Goal: Task Accomplishment & Management: Complete application form

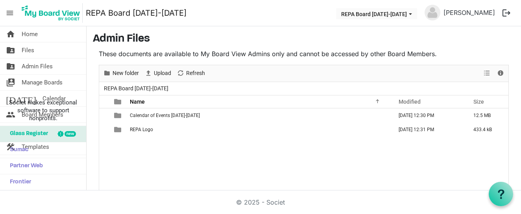
click at [227, 32] on main "Admin Files These documents are available to My Board View Admins only and cann…" at bounding box center [304, 137] width 434 height 222
click at [395, 16] on button "REPA Board [DATE]-[DATE]" at bounding box center [376, 13] width 81 height 11
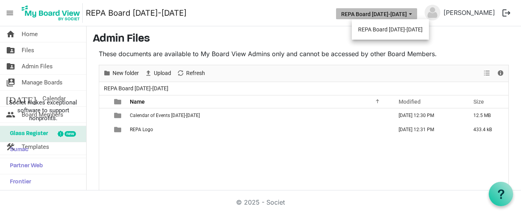
click at [395, 16] on button "REPA Board [DATE]-[DATE]" at bounding box center [376, 13] width 81 height 11
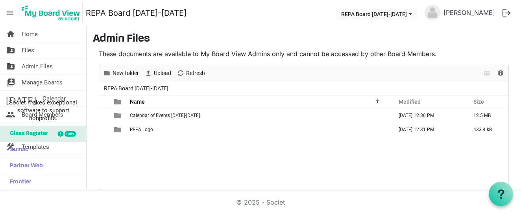
click at [411, 35] on h3 "Admin Files" at bounding box center [304, 39] width 422 height 13
click at [350, 37] on h3 "Admin Files" at bounding box center [304, 39] width 422 height 13
click at [118, 13] on link "REPA Board [DATE]-[DATE]" at bounding box center [136, 13] width 101 height 16
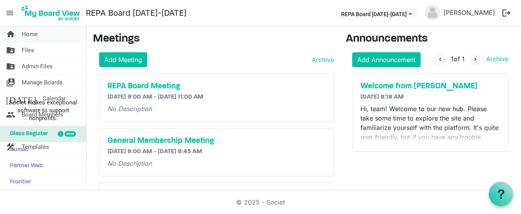
click at [33, 35] on span "Home" at bounding box center [30, 34] width 16 height 16
click at [54, 12] on img at bounding box center [50, 13] width 63 height 20
click at [15, 51] on link "folder_shared Files" at bounding box center [43, 50] width 86 height 16
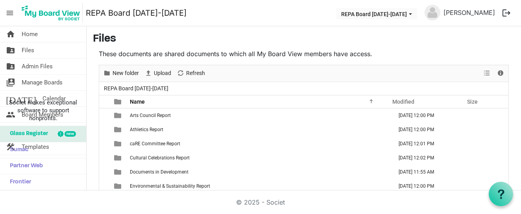
click at [196, 41] on h3 "Files" at bounding box center [304, 39] width 422 height 13
click at [340, 37] on h3 "Files" at bounding box center [304, 39] width 422 height 13
click at [47, 81] on span "Manage Boards" at bounding box center [42, 83] width 41 height 16
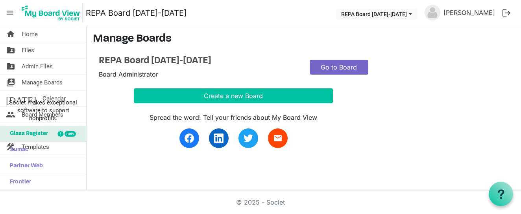
click at [329, 67] on link "Go to Board" at bounding box center [339, 67] width 59 height 15
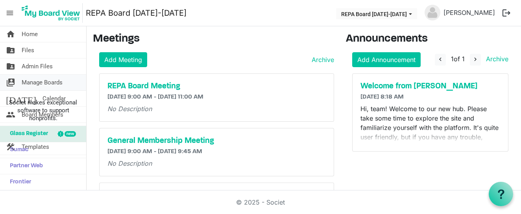
click at [18, 85] on link "switch_account Manage Boards" at bounding box center [43, 83] width 86 height 16
click at [31, 82] on span "Manage Boards" at bounding box center [42, 83] width 41 height 16
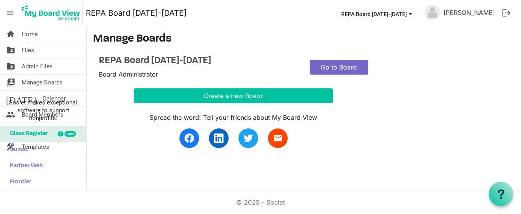
click at [355, 68] on link "Go to Board" at bounding box center [339, 67] width 59 height 15
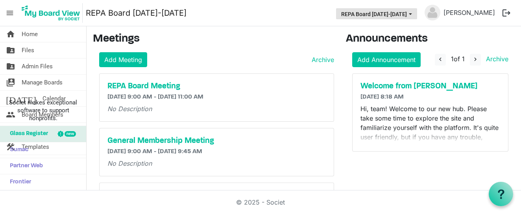
click at [366, 14] on button "REPA Board [DATE]-[DATE]" at bounding box center [376, 13] width 81 height 11
click at [266, 18] on nav "menu REPA Board 2025-2026 REPA Board 2025-2026 Ellie Rodriguez logout" at bounding box center [260, 13] width 521 height 26
click at [44, 84] on span "Manage Boards" at bounding box center [42, 83] width 41 height 16
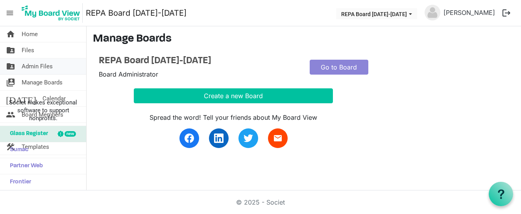
click at [38, 65] on span "Admin Files" at bounding box center [37, 67] width 31 height 16
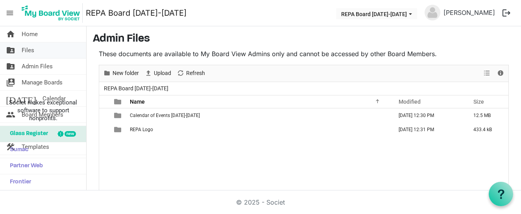
click at [28, 53] on span "Files" at bounding box center [28, 50] width 13 height 16
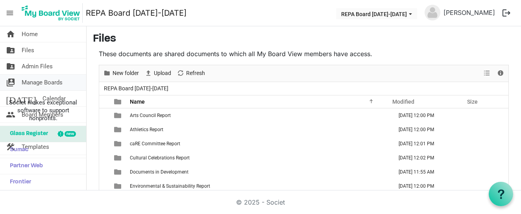
click at [28, 81] on span "Manage Boards" at bounding box center [42, 83] width 41 height 16
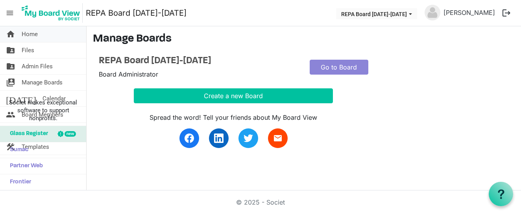
click at [28, 36] on span "Home" at bounding box center [30, 34] width 16 height 16
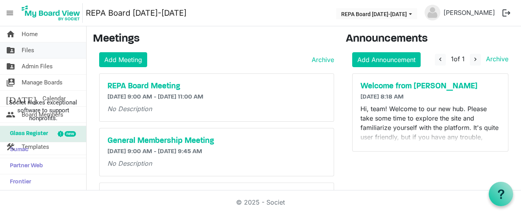
click at [25, 49] on span "Files" at bounding box center [28, 50] width 13 height 16
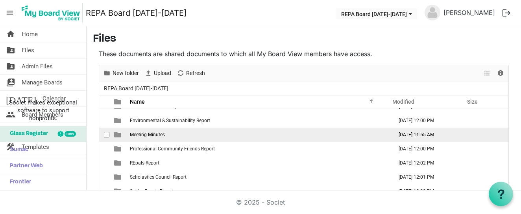
scroll to position [66, 0]
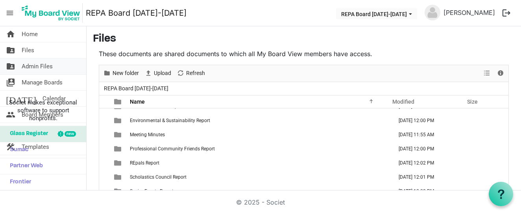
click at [61, 68] on link "folder_shared Admin Files" at bounding box center [43, 67] width 86 height 16
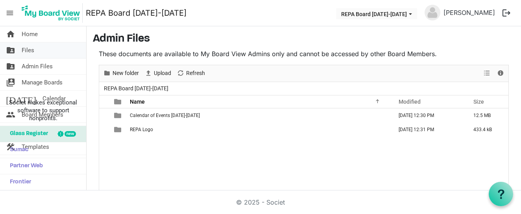
click at [43, 49] on link "folder_shared Files" at bounding box center [43, 50] width 86 height 16
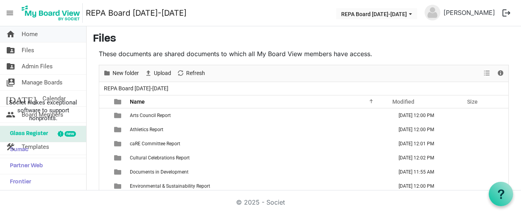
click at [32, 35] on span "Home" at bounding box center [30, 34] width 16 height 16
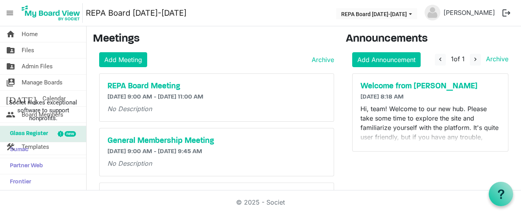
click at [46, 15] on img at bounding box center [50, 13] width 63 height 20
click at [9, 14] on span "menu" at bounding box center [9, 13] width 15 height 15
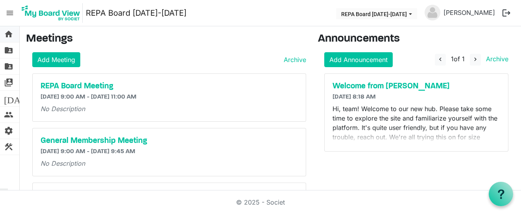
click at [7, 37] on span "home" at bounding box center [8, 34] width 9 height 16
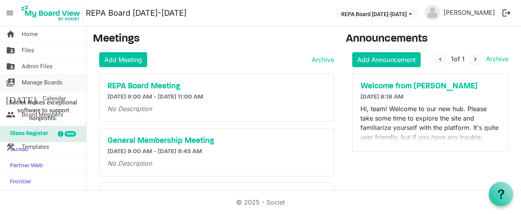
click at [10, 83] on span "switch_account" at bounding box center [10, 83] width 9 height 16
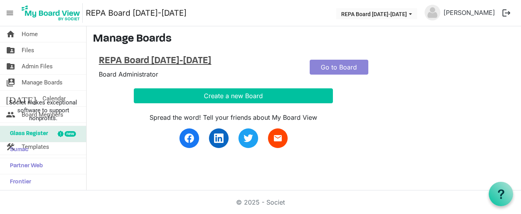
click at [160, 59] on h4 "REPA Board [DATE]-[DATE]" at bounding box center [198, 60] width 199 height 11
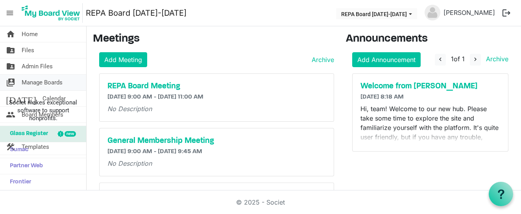
click at [23, 79] on span "Manage Boards" at bounding box center [42, 83] width 41 height 16
click at [481, 15] on link "[PERSON_NAME]" at bounding box center [469, 13] width 58 height 16
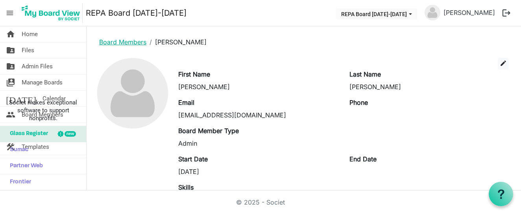
click at [107, 41] on link "Board Members" at bounding box center [122, 42] width 47 height 8
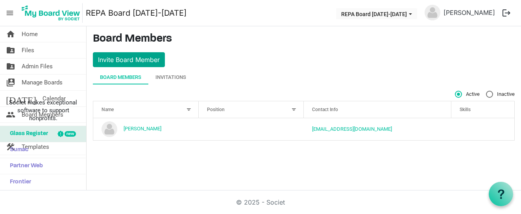
click at [114, 61] on button "Invite Board Member" at bounding box center [129, 59] width 72 height 15
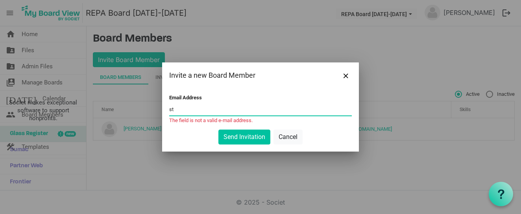
type input "s"
paste input "[PERSON_NAME][EMAIL_ADDRESS][DOMAIN_NAME]"
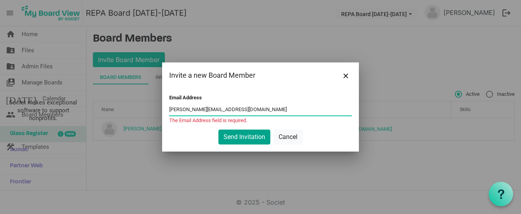
type input "[PERSON_NAME][EMAIL_ADDRESS][DOMAIN_NAME]"
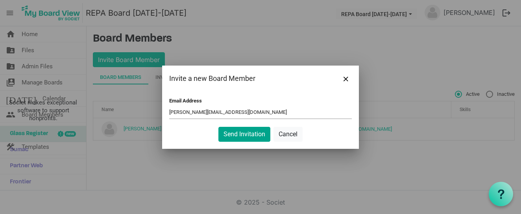
click at [251, 140] on button "Send Invitation" at bounding box center [244, 134] width 52 height 15
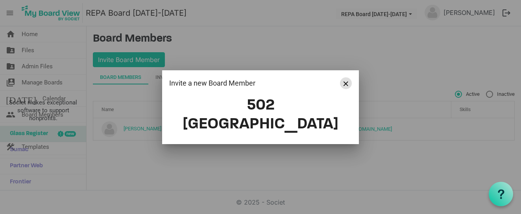
click at [349, 89] on button "Close" at bounding box center [346, 83] width 12 height 12
click at [346, 86] on span "Close" at bounding box center [345, 83] width 5 height 5
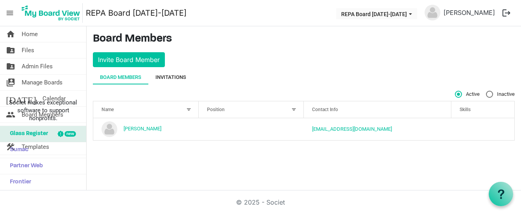
click at [179, 72] on div "Invitations" at bounding box center [170, 77] width 31 height 14
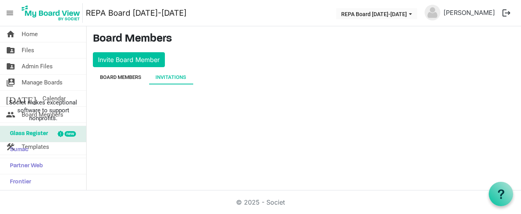
click at [124, 77] on div "Board Members" at bounding box center [120, 78] width 41 height 8
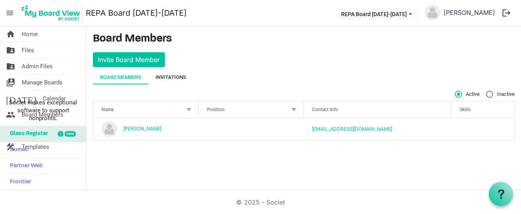
click at [174, 76] on div "Invitations" at bounding box center [170, 78] width 31 height 8
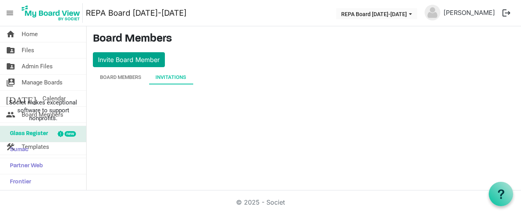
click at [155, 65] on button "Invite Board Member" at bounding box center [129, 59] width 72 height 15
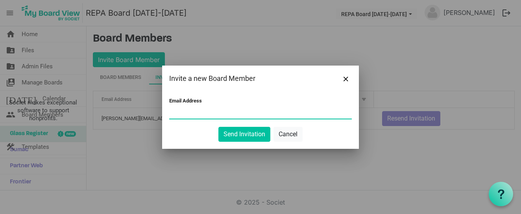
paste input "[PERSON_NAME][EMAIL_ADDRESS][DOMAIN_NAME]"
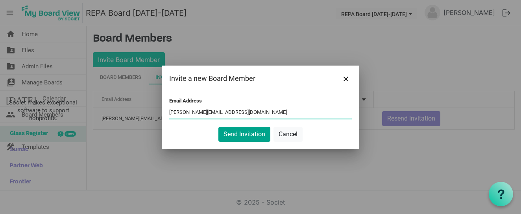
type input "[PERSON_NAME][EMAIL_ADDRESS][DOMAIN_NAME]"
click at [243, 135] on button "Send Invitation" at bounding box center [244, 134] width 52 height 15
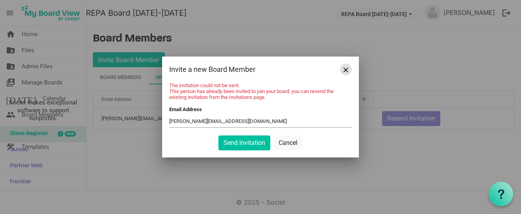
click at [345, 68] on span "Close" at bounding box center [345, 70] width 5 height 5
click at [287, 146] on button "Cancel" at bounding box center [287, 143] width 29 height 15
click at [342, 72] on button "Close" at bounding box center [346, 70] width 12 height 12
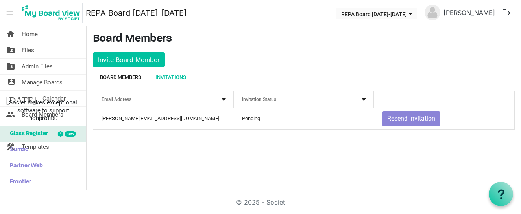
click at [131, 77] on div "Board Members" at bounding box center [120, 78] width 41 height 8
